Goal: Information Seeking & Learning: Learn about a topic

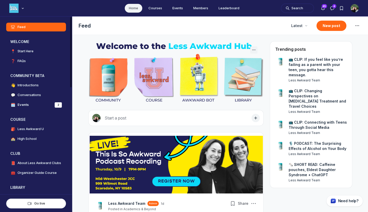
scroll to position [1450, 986]
click at [35, 128] on h4 "Less Awkward U" at bounding box center [31, 128] width 26 height 5
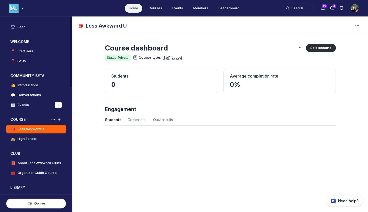
scroll to position [697, 1699]
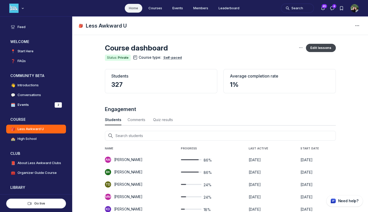
click at [318, 48] on button "Edit lessons" at bounding box center [321, 48] width 30 height 8
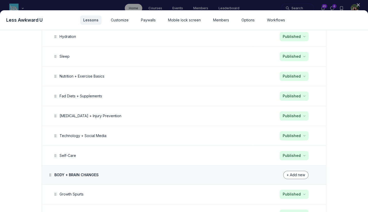
scroll to position [388, 0]
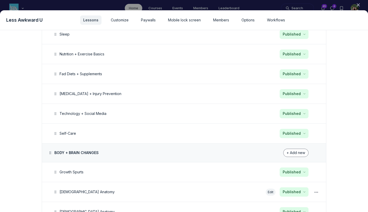
click at [272, 188] on button "Edit" at bounding box center [270, 191] width 10 height 7
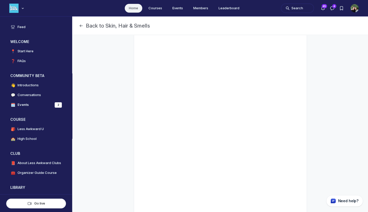
scroll to position [63, 0]
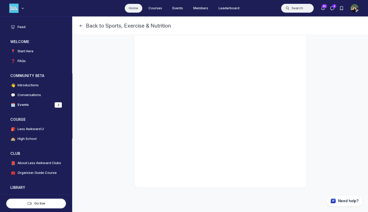
click at [293, 6] on button "Search" at bounding box center [297, 8] width 33 height 9
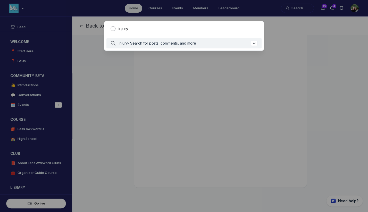
type input "injury"
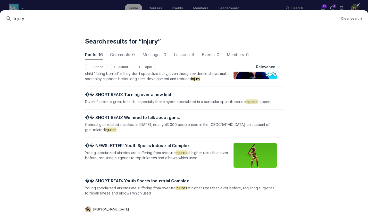
scroll to position [0, 0]
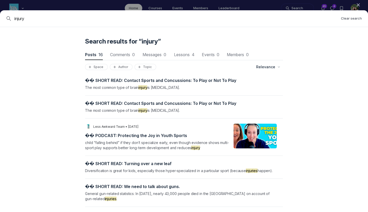
click at [23, 19] on input "injury" at bounding box center [175, 18] width 322 height 6
type input "safe"
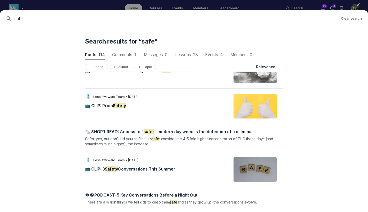
scroll to position [101, 0]
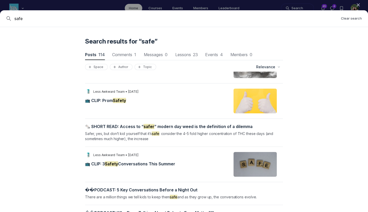
click at [109, 98] on span "📺 CLIP: Prom Safety" at bounding box center [105, 100] width 41 height 5
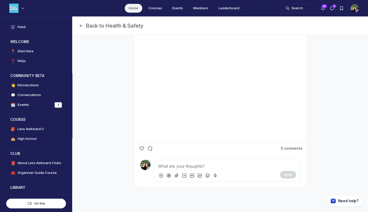
scroll to position [93, 0]
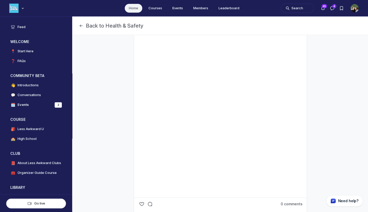
click at [268, 75] on div "Main Content" at bounding box center [220, 87] width 160 height 211
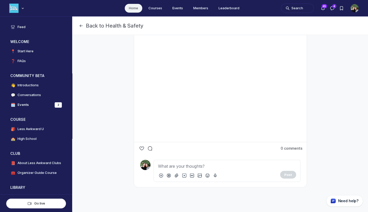
scroll to position [170, 0]
click at [140, 150] on use "Like the 📺 CLIP: Prom Safety post" at bounding box center [142, 147] width 4 height 3
click at [141, 150] on use "Like the 📺 CLIP: Prom Safety post" at bounding box center [141, 148] width 5 height 4
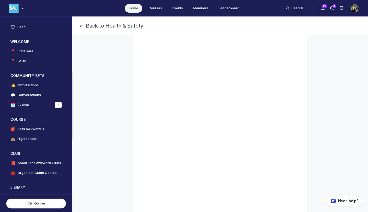
scroll to position [68, 0]
click at [290, 6] on button "Search" at bounding box center [297, 8] width 33 height 9
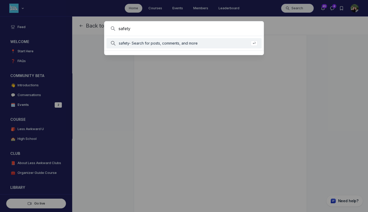
type input "safety"
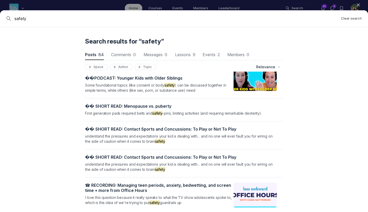
scroll to position [2549, 0]
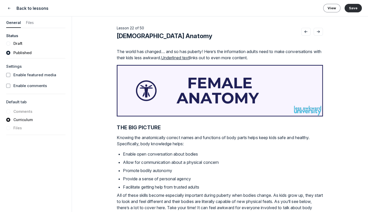
scroll to position [388, 0]
click at [11, 7] on icon "Close" at bounding box center [9, 8] width 4 height 5
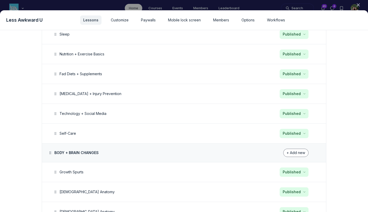
scroll to position [697, 1699]
click at [359, 5] on icon "button" at bounding box center [357, 4] width 5 height 5
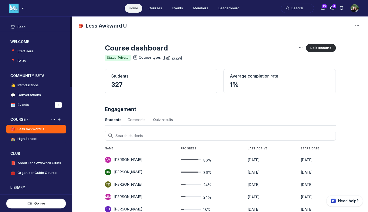
click at [33, 139] on h4 "High School" at bounding box center [27, 138] width 19 height 5
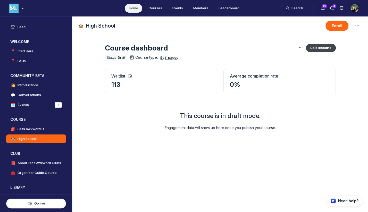
click at [317, 50] on button "Edit lessons" at bounding box center [321, 48] width 30 height 8
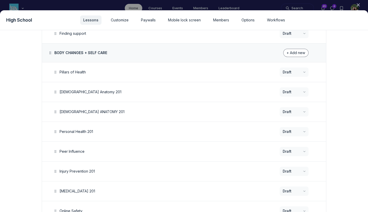
scroll to position [207, 0]
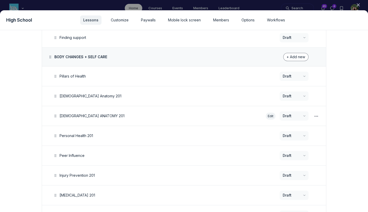
click at [269, 114] on button "Edit" at bounding box center [270, 115] width 10 height 7
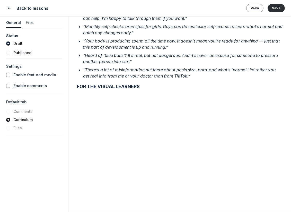
scroll to position [823, 0]
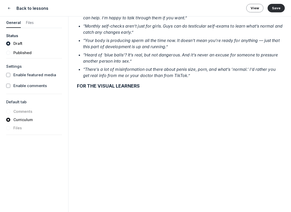
click at [254, 6] on button "View" at bounding box center [254, 8] width 17 height 8
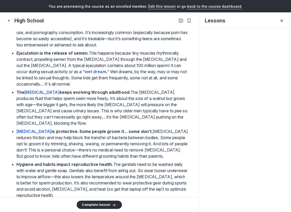
scroll to position [463, 0]
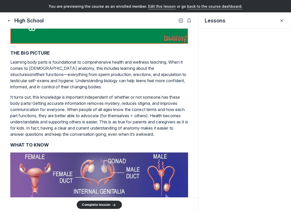
scroll to position [0, 0]
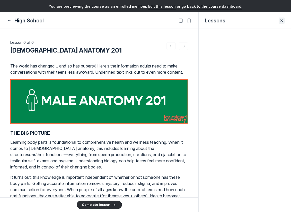
click at [280, 20] on icon "Close" at bounding box center [282, 20] width 4 height 5
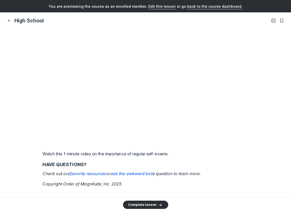
scroll to position [3139, 0]
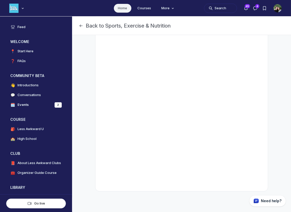
scroll to position [91, 0]
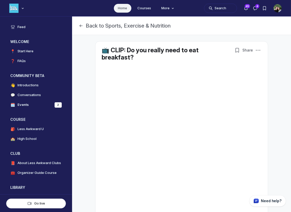
scroll to position [88, 0]
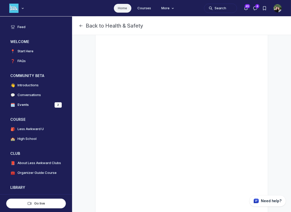
scroll to position [42, 0]
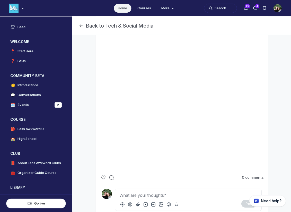
scroll to position [197, 0]
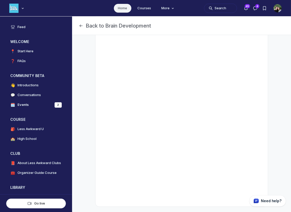
scroll to position [94, 0]
click at [221, 7] on button "Search" at bounding box center [220, 8] width 33 height 9
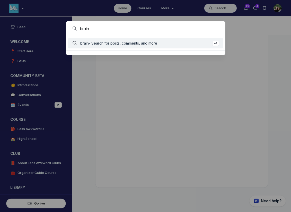
type input "brain"
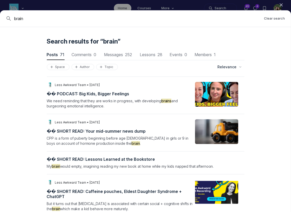
scroll to position [1937, 0]
